Goal: Task Accomplishment & Management: Manage account settings

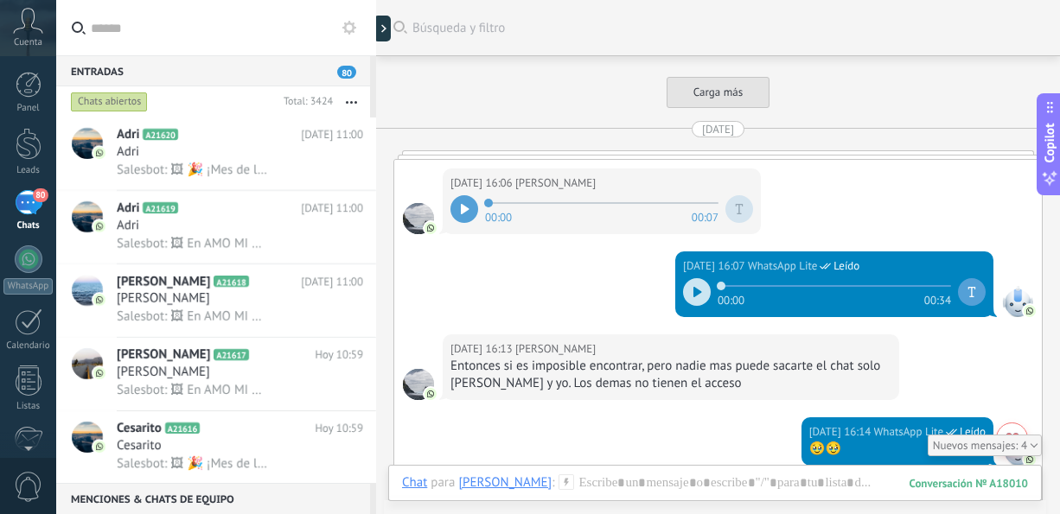
scroll to position [2309, 0]
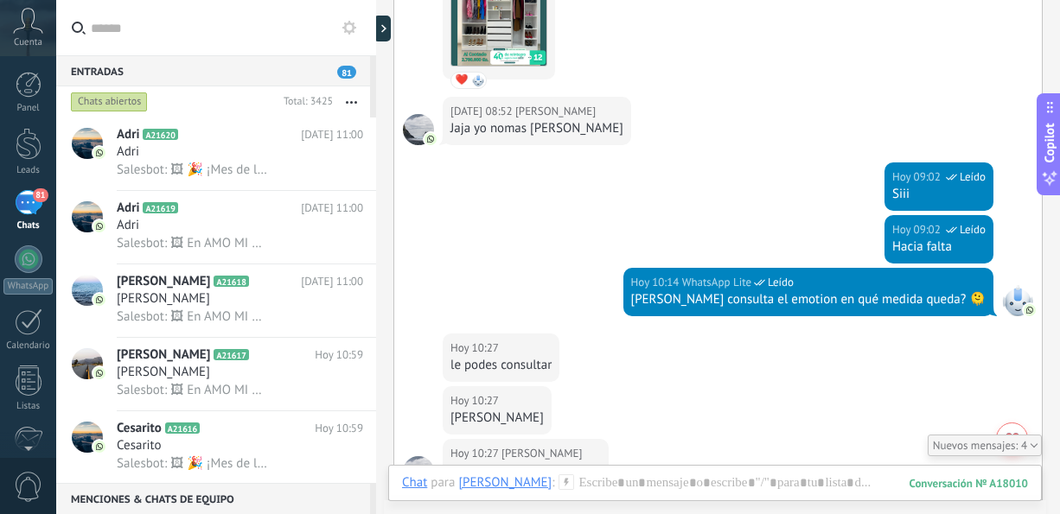
click at [350, 99] on button "button" at bounding box center [351, 101] width 37 height 31
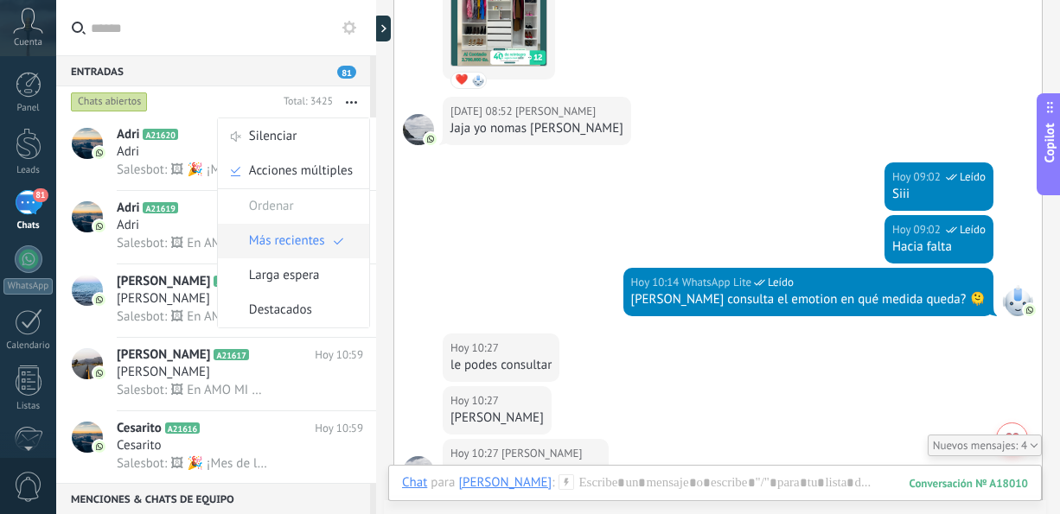
click at [297, 239] on span "Más recientes" at bounding box center [287, 241] width 76 height 35
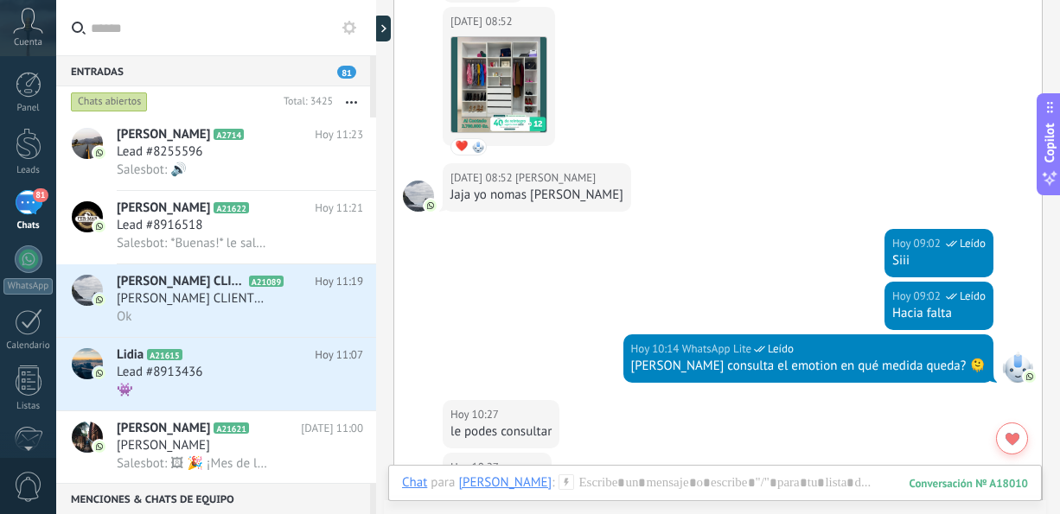
scroll to position [2692, 0]
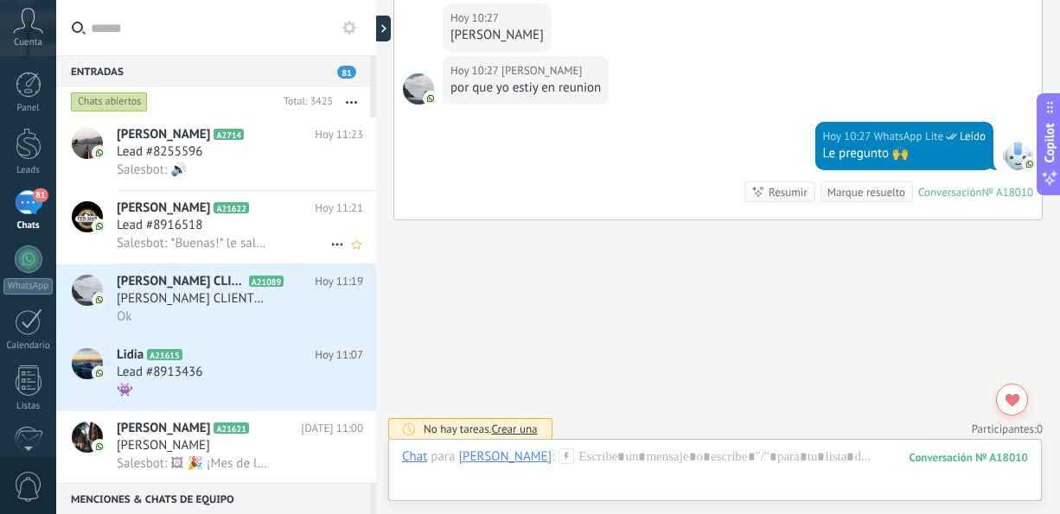
click at [148, 217] on span "[PERSON_NAME]" at bounding box center [163, 208] width 93 height 17
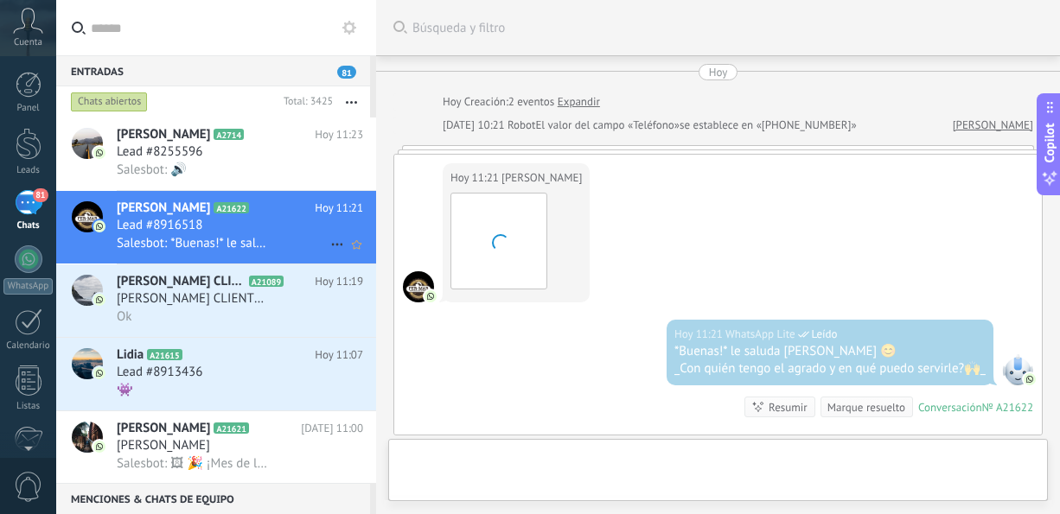
scroll to position [220, 0]
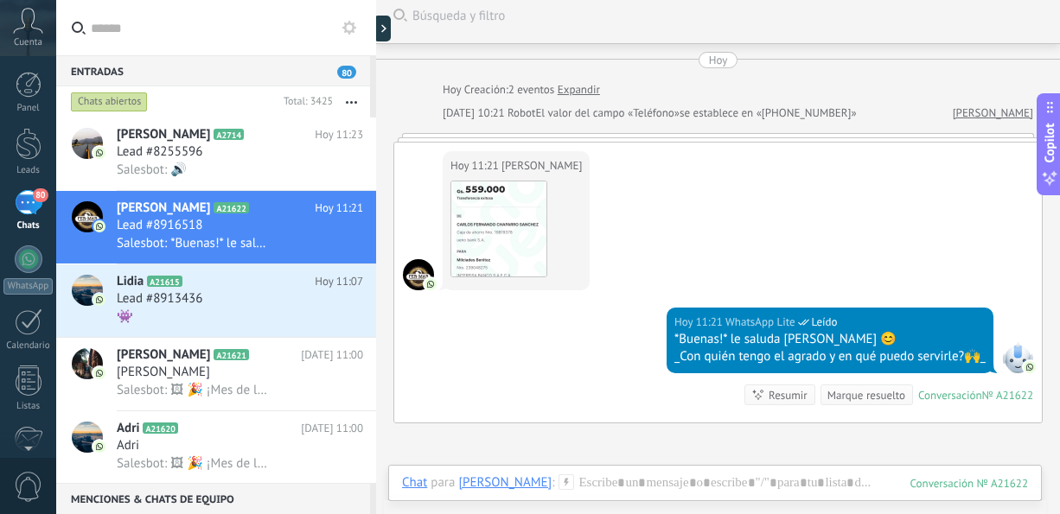
scroll to position [0, 0]
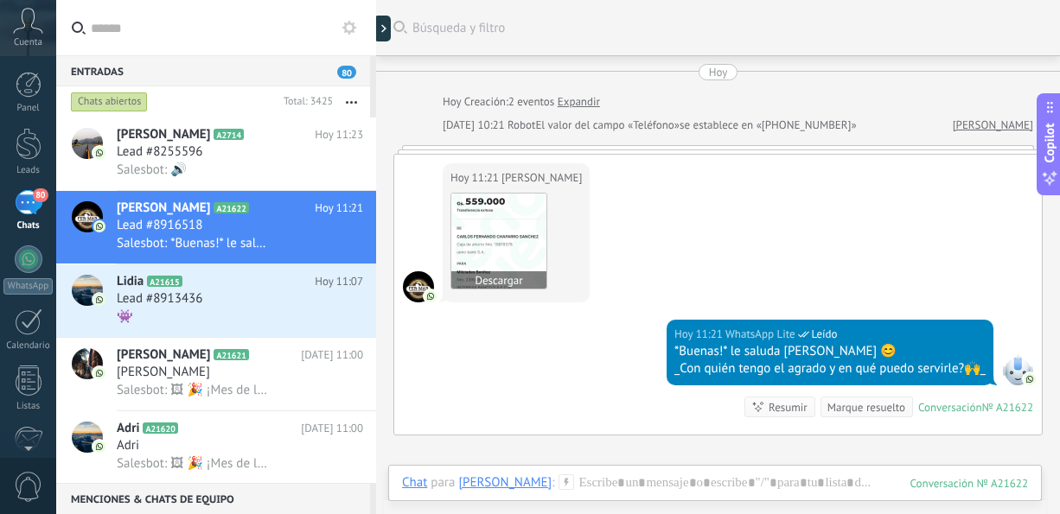
click at [483, 232] on img at bounding box center [498, 241] width 95 height 95
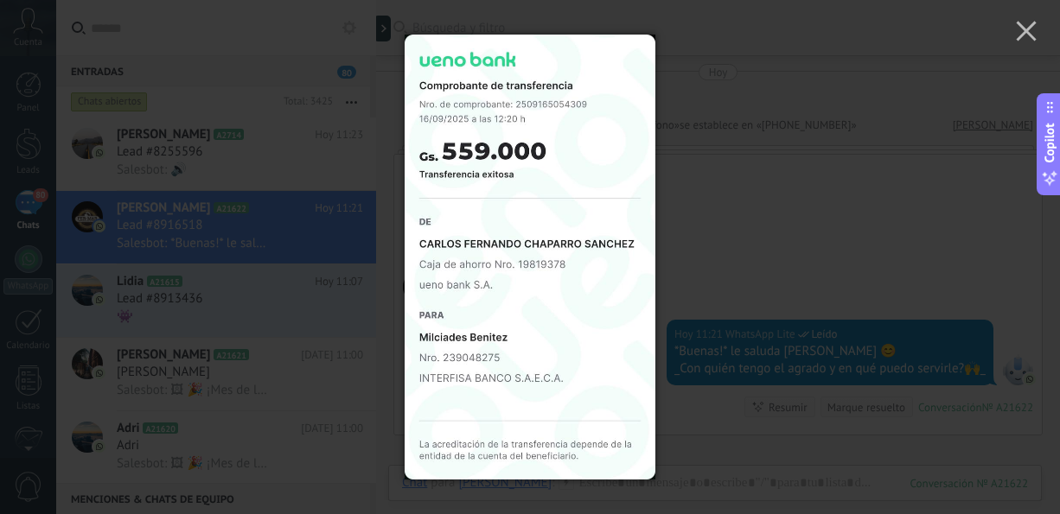
click at [762, 221] on div at bounding box center [530, 257] width 1060 height 514
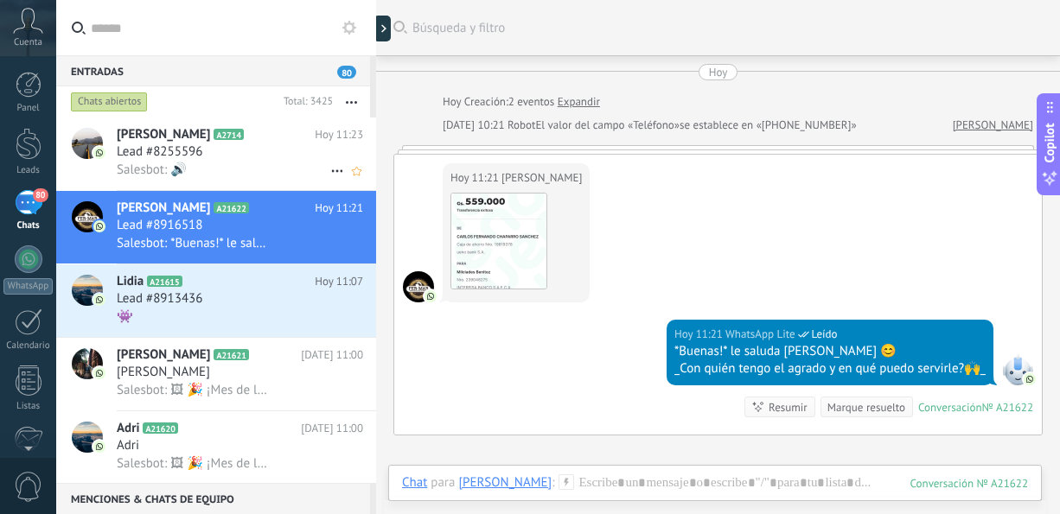
click at [277, 168] on div "Salesbot: 🔊" at bounding box center [240, 170] width 246 height 18
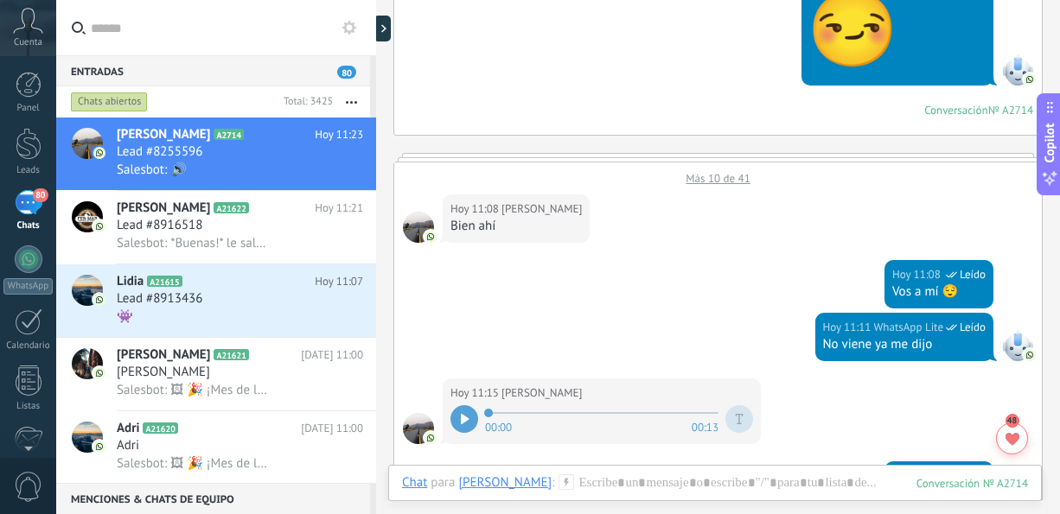
scroll to position [2002, 0]
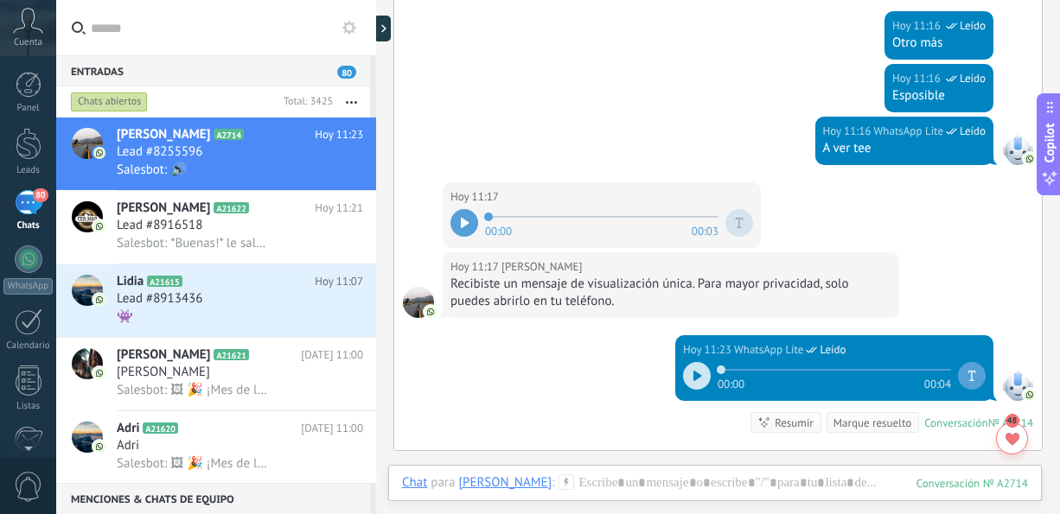
click at [462, 221] on icon at bounding box center [465, 223] width 8 height 10
click at [689, 377] on div at bounding box center [697, 376] width 28 height 28
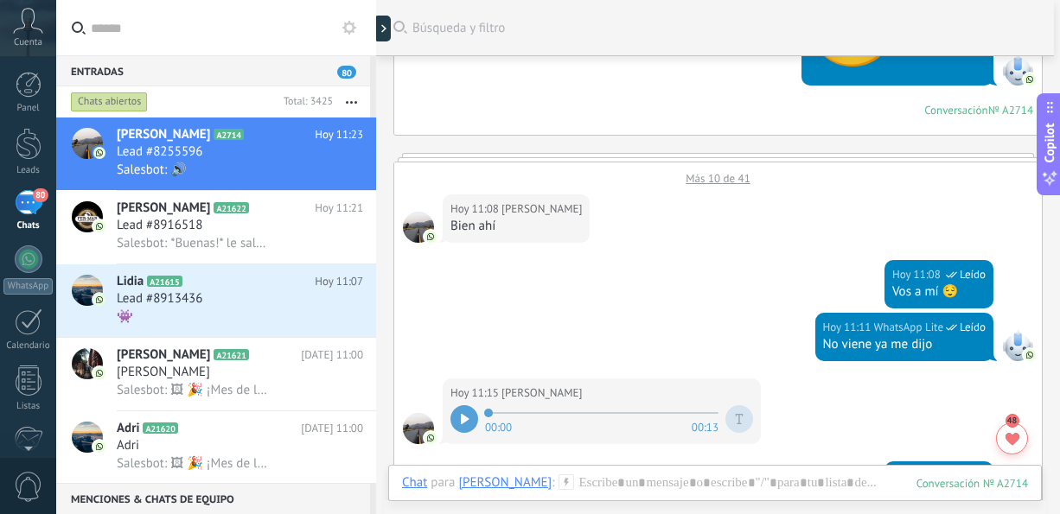
click at [459, 418] on div at bounding box center [464, 419] width 28 height 28
click at [352, 99] on button "button" at bounding box center [351, 101] width 37 height 31
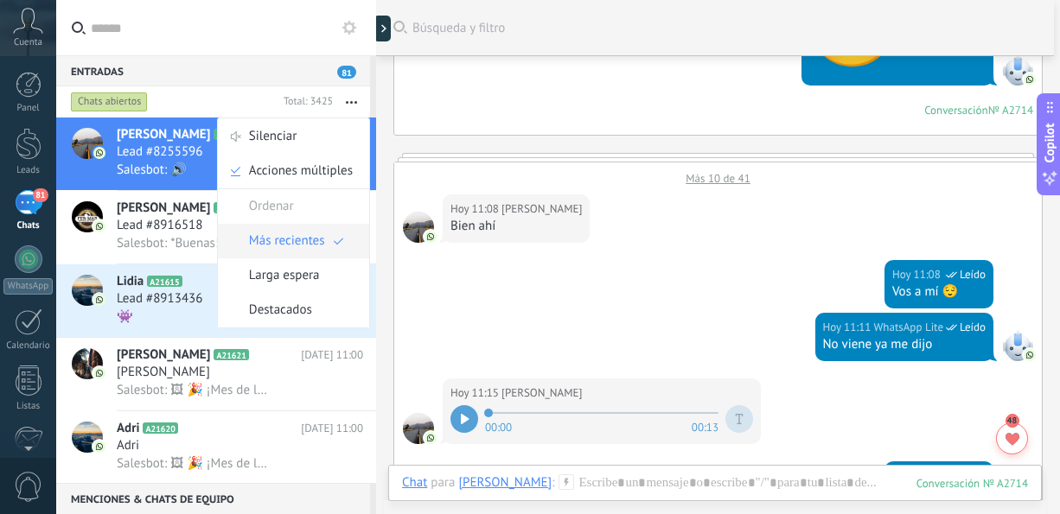
click at [305, 238] on span "Más recientes" at bounding box center [287, 241] width 76 height 35
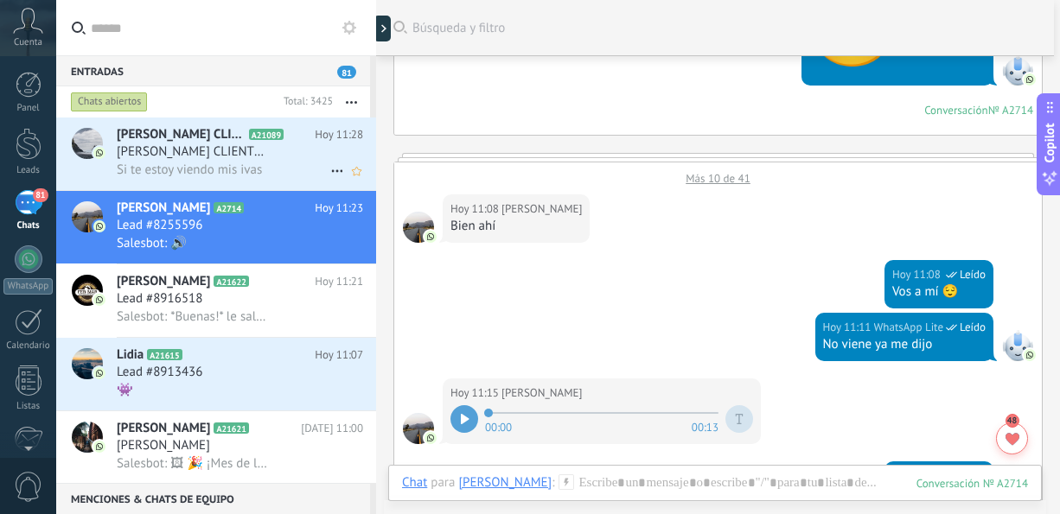
click at [274, 182] on div "[PERSON_NAME] CLIENTE [PERSON_NAME] A21089 [DATE] 11:28 [PERSON_NAME] CLIENTE […" at bounding box center [246, 154] width 259 height 73
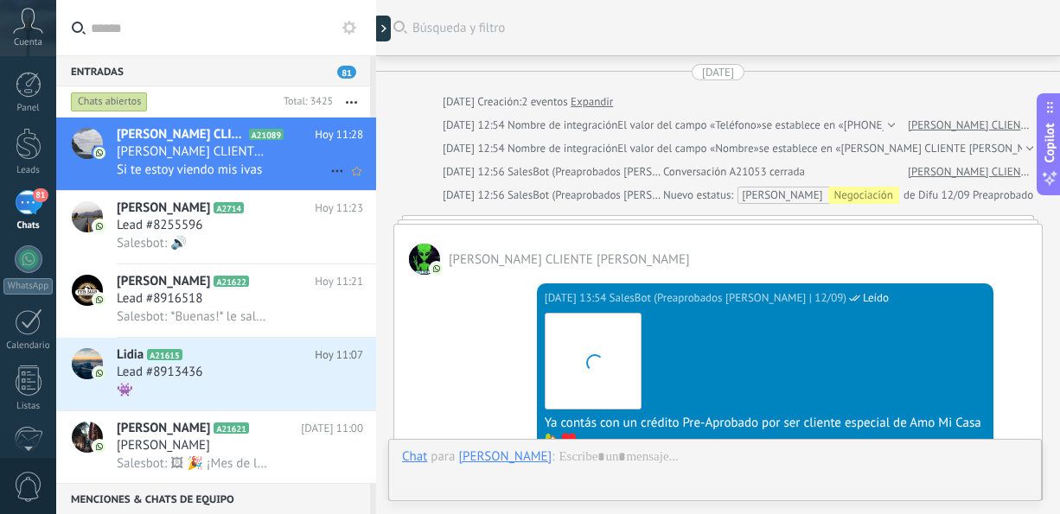
scroll to position [2223, 0]
